Goal: Transaction & Acquisition: Purchase product/service

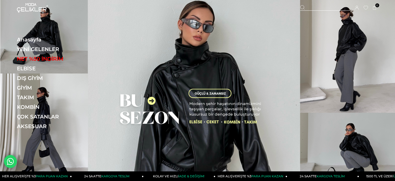
click at [358, 8] on icon at bounding box center [357, 8] width 4 height 4
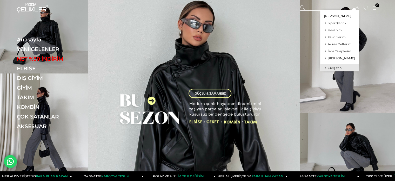
click at [340, 23] on span "Siparişlerim" at bounding box center [337, 23] width 18 height 4
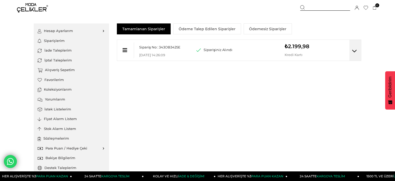
click at [307, 49] on div "₺2.199,98 Kredi Kartı" at bounding box center [307, 48] width 44 height 17
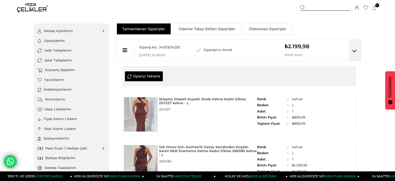
click at [64, 31] on link "Hesap Ayarlarım" at bounding box center [72, 31] width 68 height 10
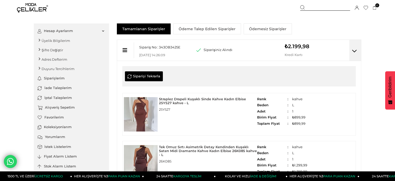
click at [25, 5] on img at bounding box center [32, 7] width 31 height 9
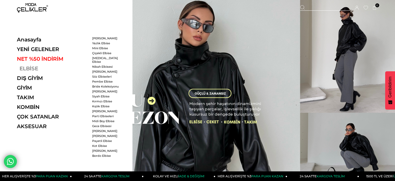
click at [24, 65] on link "ELBİSE" at bounding box center [52, 68] width 71 height 6
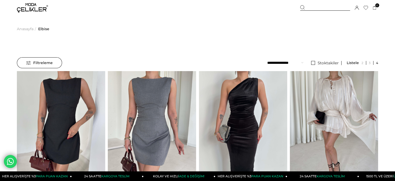
click at [44, 28] on span "Elbise" at bounding box center [43, 29] width 11 height 26
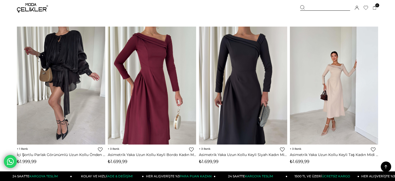
scroll to position [208, 0]
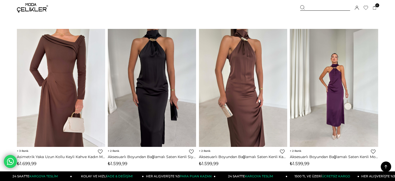
scroll to position [390, 0]
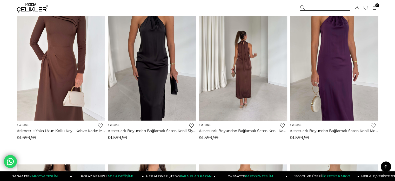
click at [250, 68] on img at bounding box center [243, 62] width 88 height 118
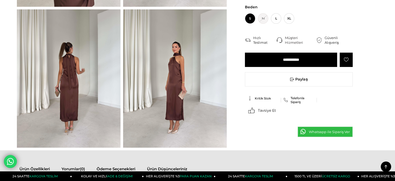
scroll to position [182, 0]
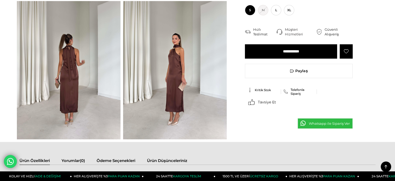
click at [179, 67] on img at bounding box center [175, 70] width 104 height 138
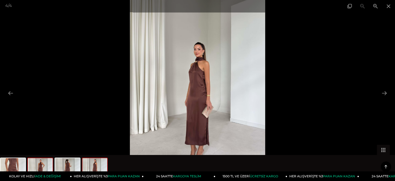
click at [41, 166] on img at bounding box center [40, 168] width 25 height 20
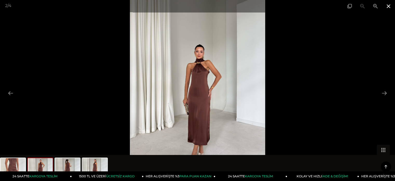
click at [389, 6] on span at bounding box center [388, 6] width 13 height 12
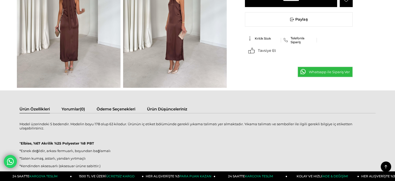
scroll to position [234, 0]
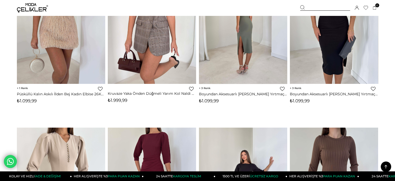
scroll to position [601, 0]
